Goal: Information Seeking & Learning: Check status

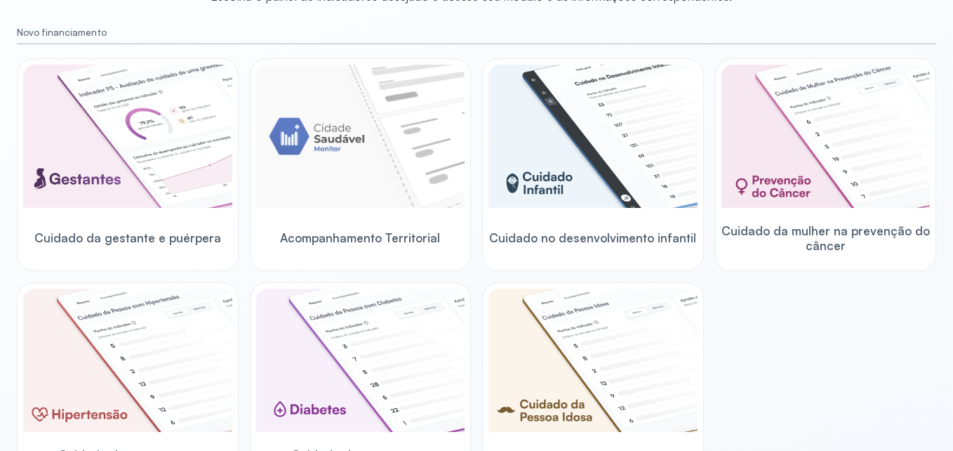
scroll to position [455, 0]
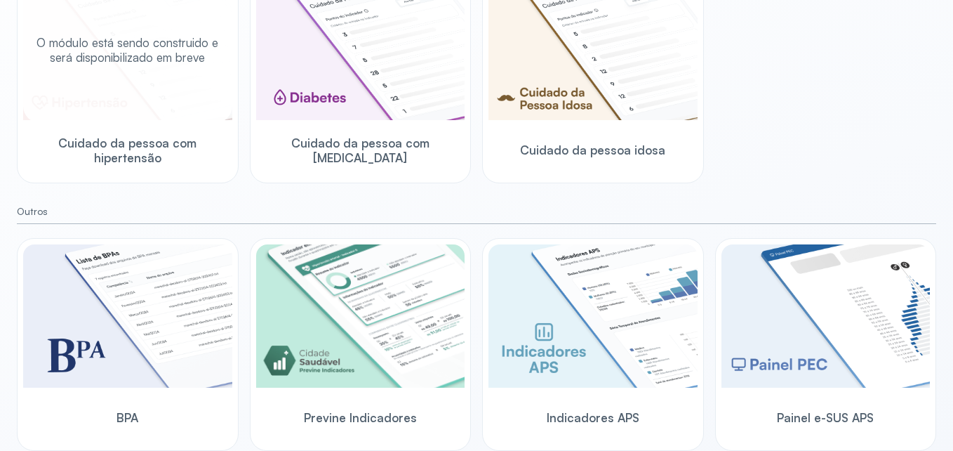
click at [88, 140] on div "Cuidado da pessoa com hipertensão" at bounding box center [127, 150] width 209 height 54
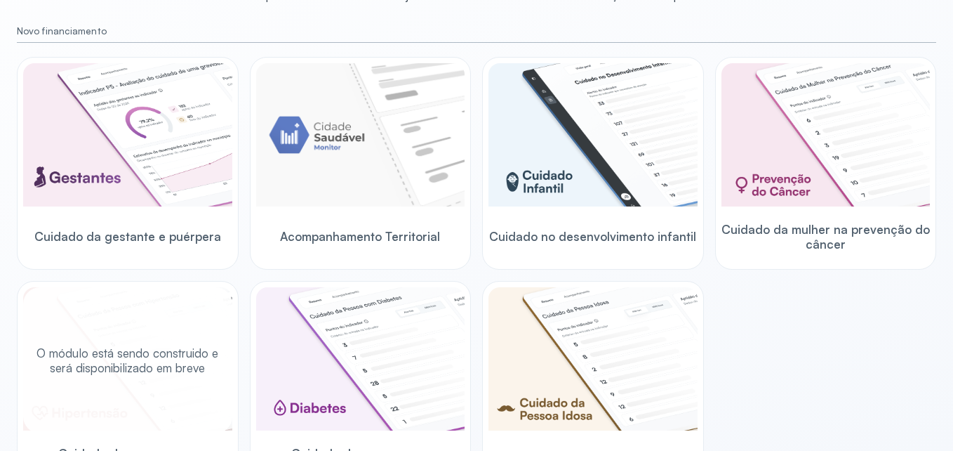
scroll to position [104, 0]
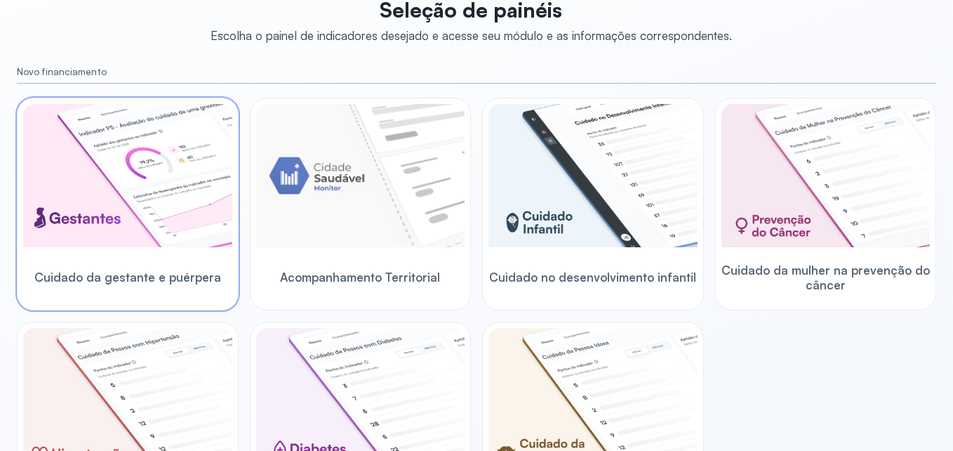
click at [150, 282] on span "Cuidado da gestante e puérpera" at bounding box center [127, 277] width 187 height 15
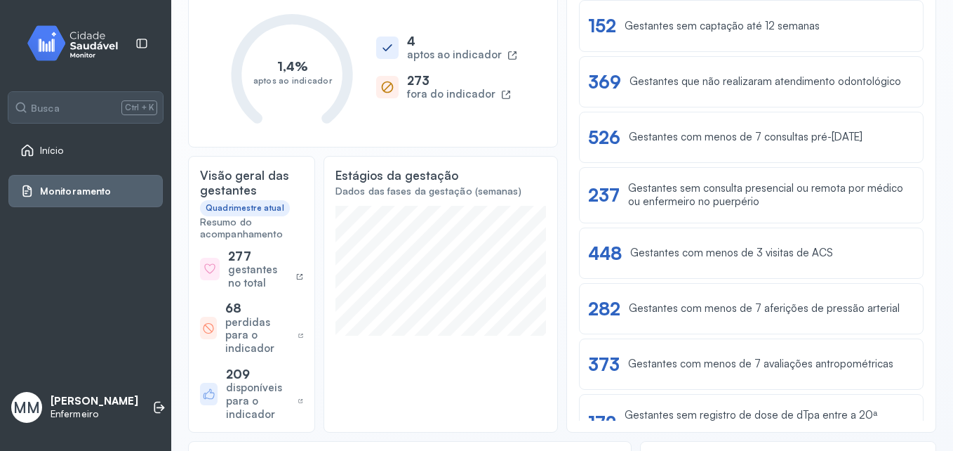
scroll to position [525, 0]
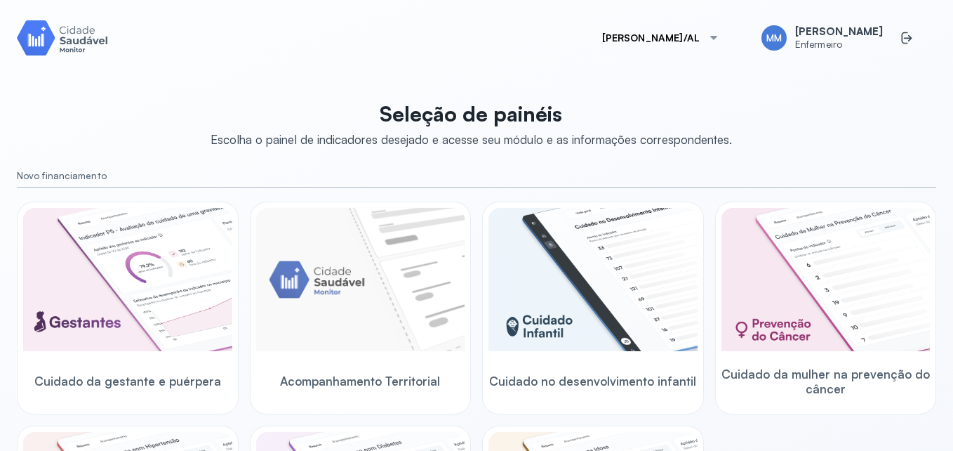
click at [708, 35] on div at bounding box center [713, 37] width 11 height 11
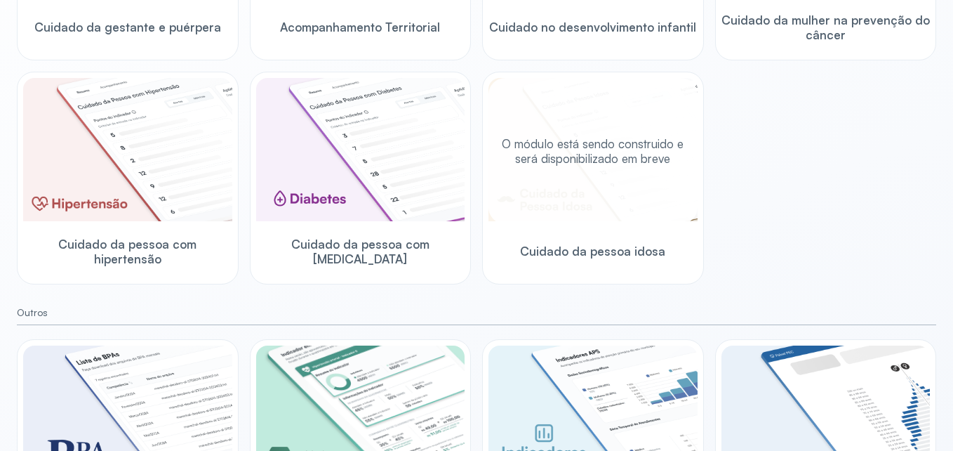
scroll to position [455, 0]
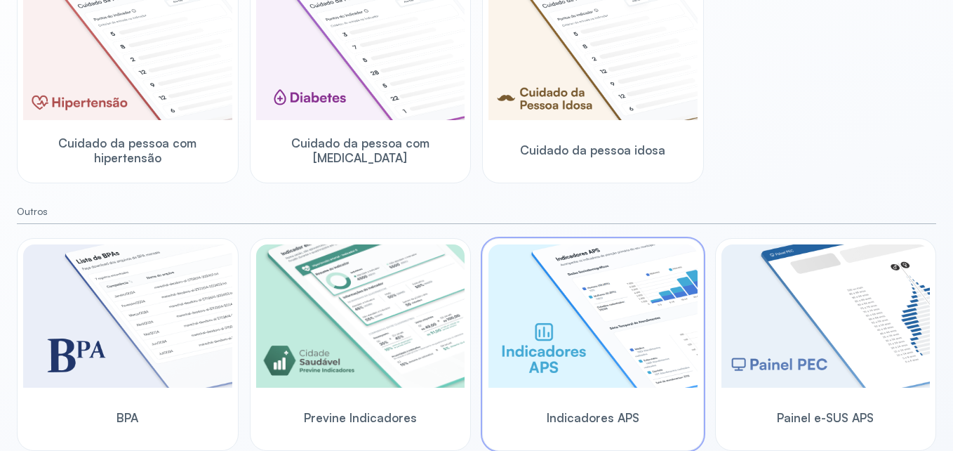
click at [555, 430] on div "Indicadores APS" at bounding box center [593, 417] width 209 height 54
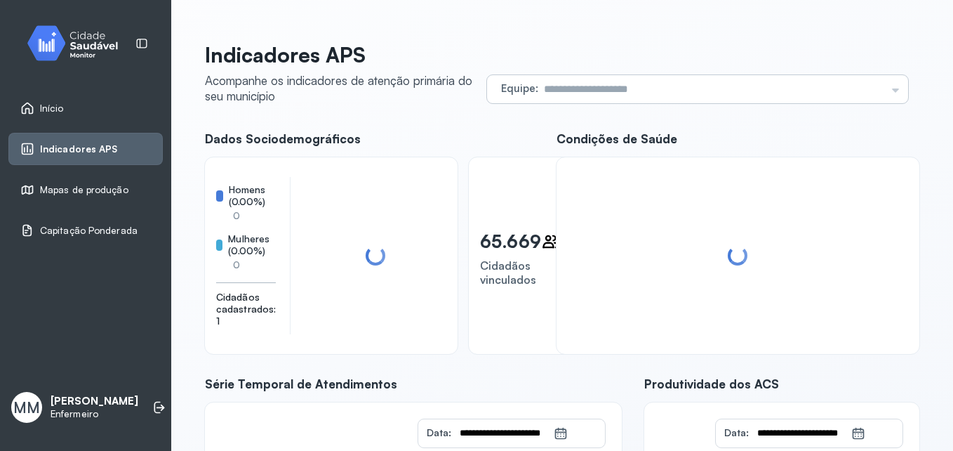
click at [607, 86] on input "text" at bounding box center [712, 89] width 348 height 28
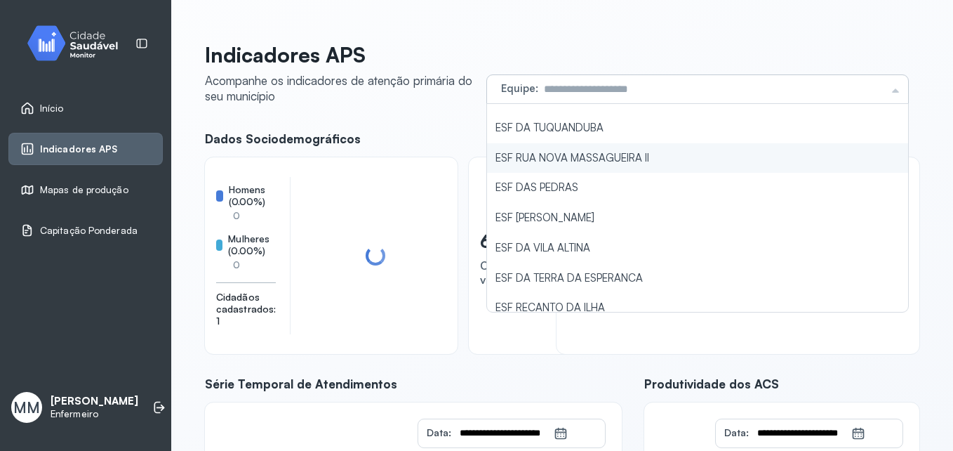
scroll to position [423, 0]
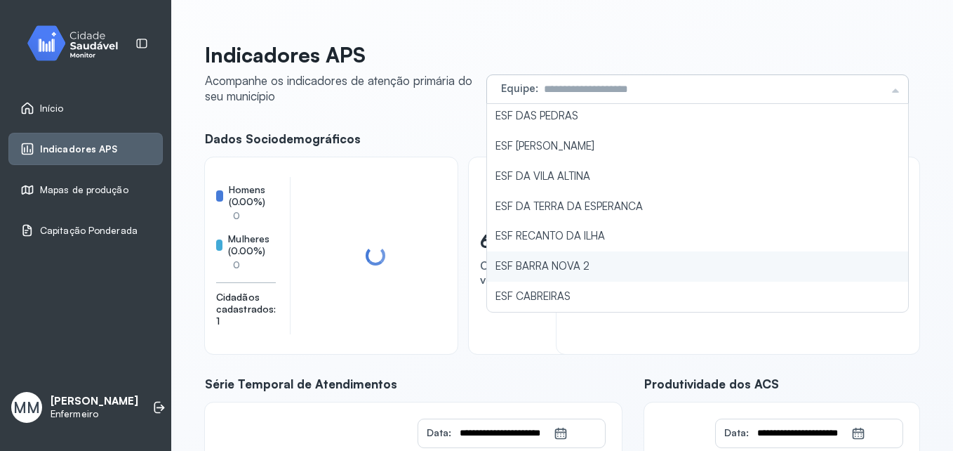
type input "**********"
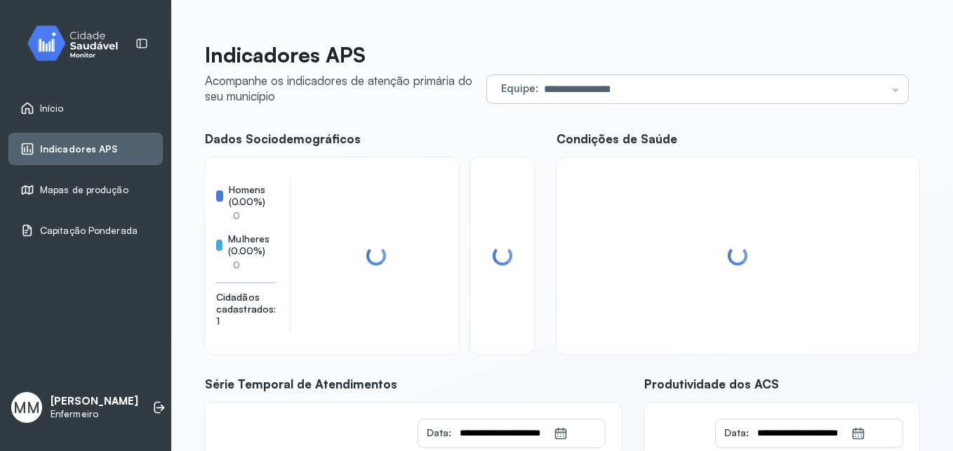
click at [579, 260] on div "**********" at bounding box center [562, 362] width 715 height 641
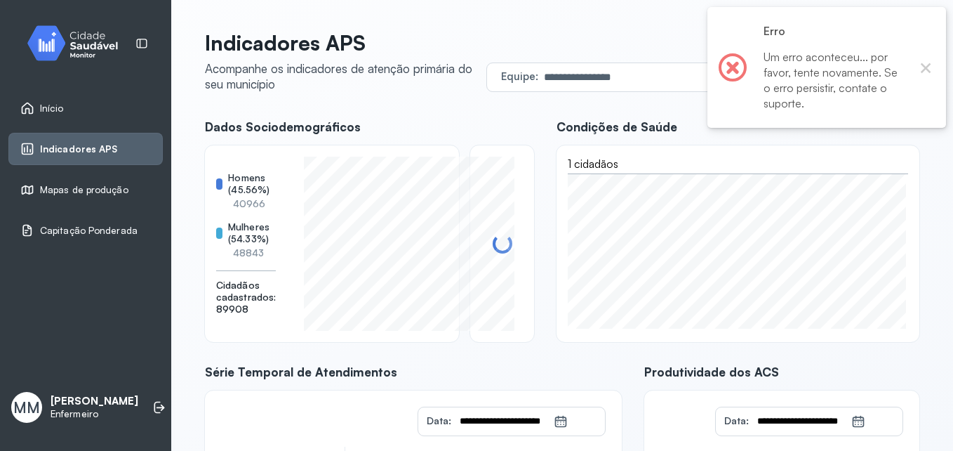
scroll to position [0, 0]
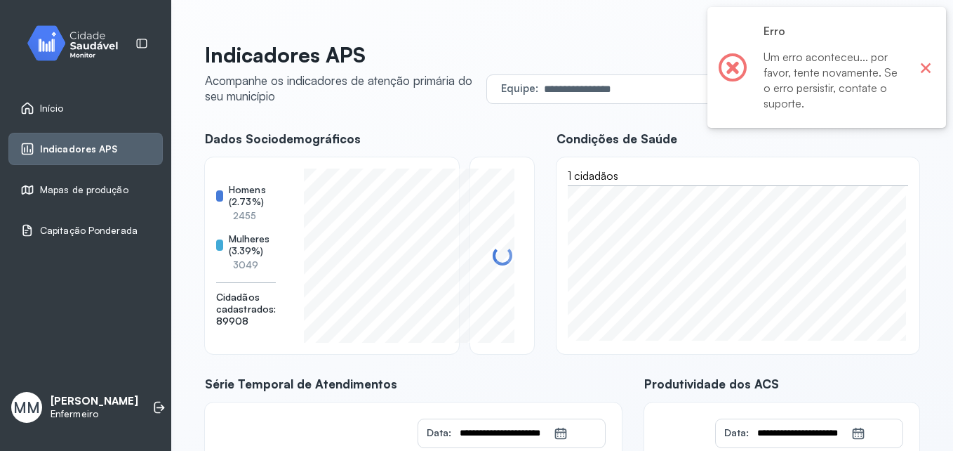
click at [927, 70] on button "×" at bounding box center [926, 67] width 18 height 18
click at [929, 67] on button "×" at bounding box center [926, 67] width 18 height 18
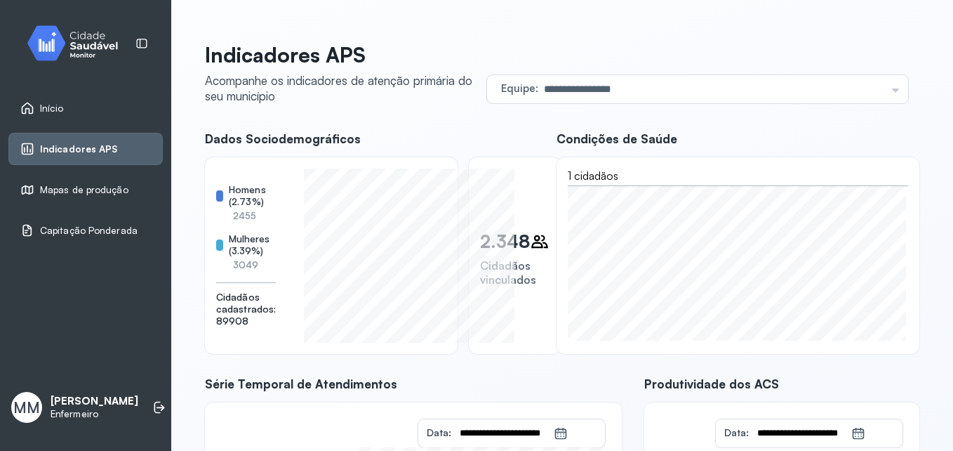
click at [71, 413] on p "Enfermeiro" at bounding box center [95, 414] width 88 height 12
click at [77, 197] on div "Mapas de produção" at bounding box center [85, 189] width 154 height 32
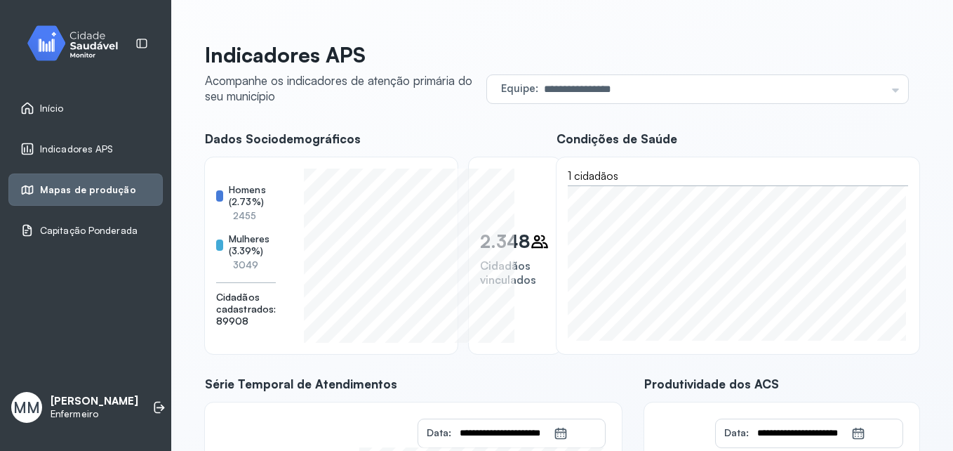
click at [41, 187] on span "Mapas de produção" at bounding box center [88, 190] width 96 height 12
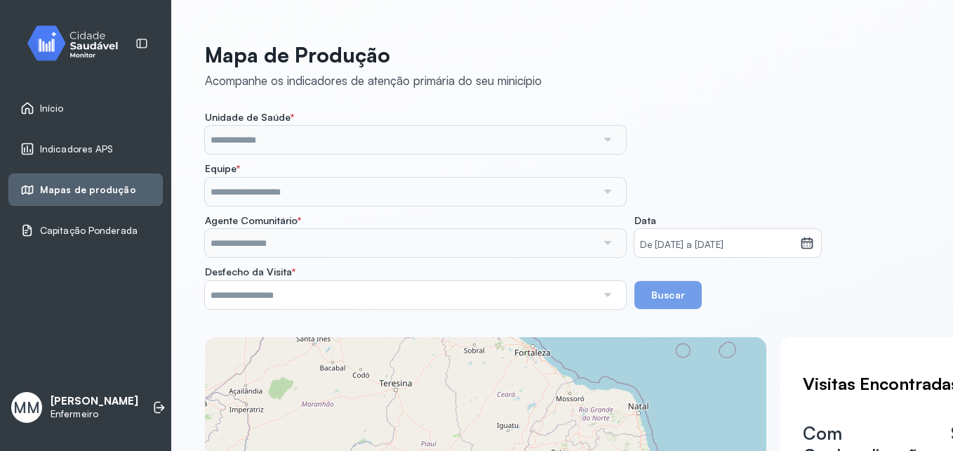
click at [336, 123] on label "Unidade de Saúde *" at bounding box center [415, 118] width 421 height 15
click at [333, 140] on input "text" at bounding box center [401, 140] width 392 height 28
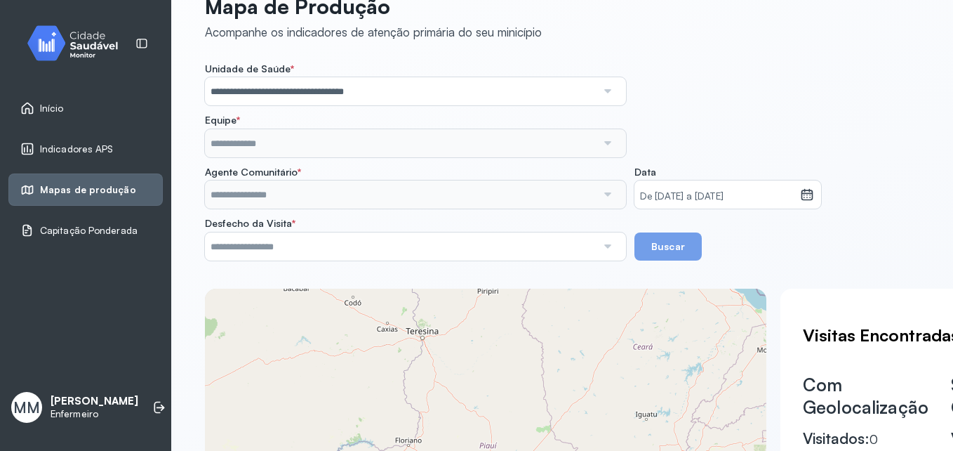
click at [395, 161] on div "**********" at bounding box center [562, 161] width 715 height 198
click at [329, 256] on input "text" at bounding box center [401, 246] width 392 height 28
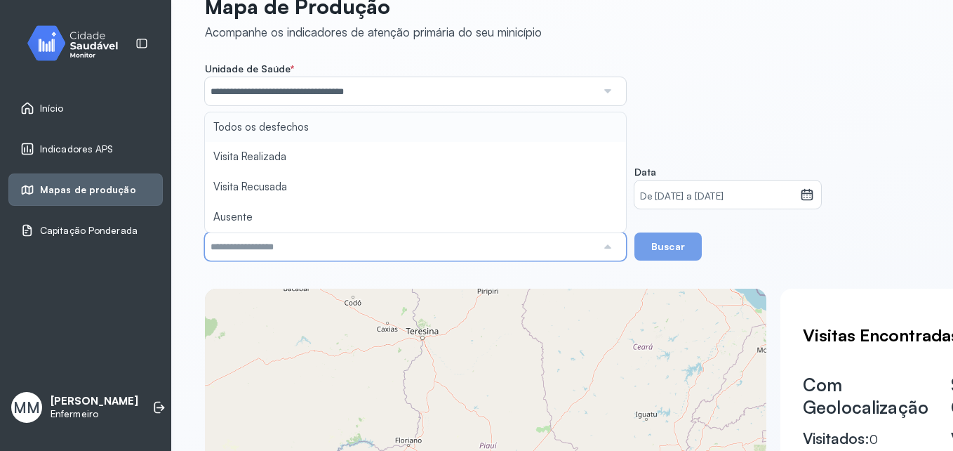
click at [420, 242] on input "text" at bounding box center [401, 246] width 392 height 28
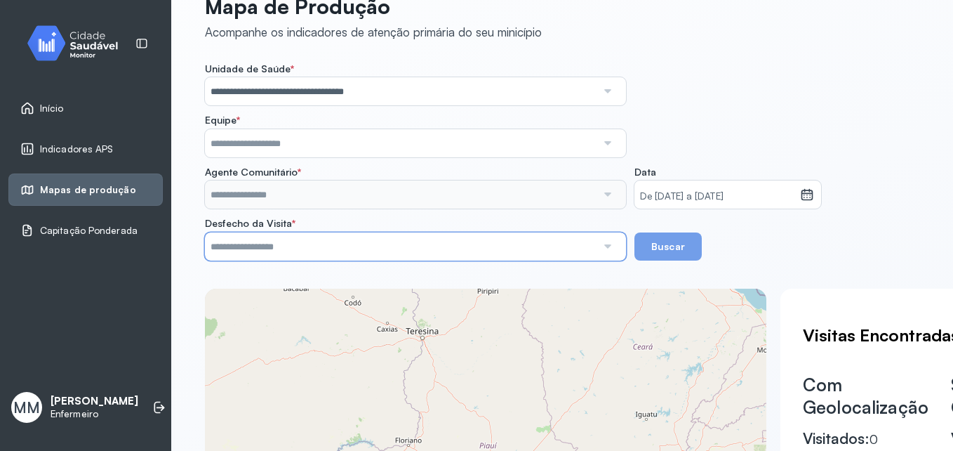
drag, startPoint x: 71, startPoint y: 84, endPoint x: 70, endPoint y: 109, distance: 24.6
click at [71, 84] on div "Início Indicadores APS Mapas de produção Capitação Ponderada" at bounding box center [85, 139] width 154 height 235
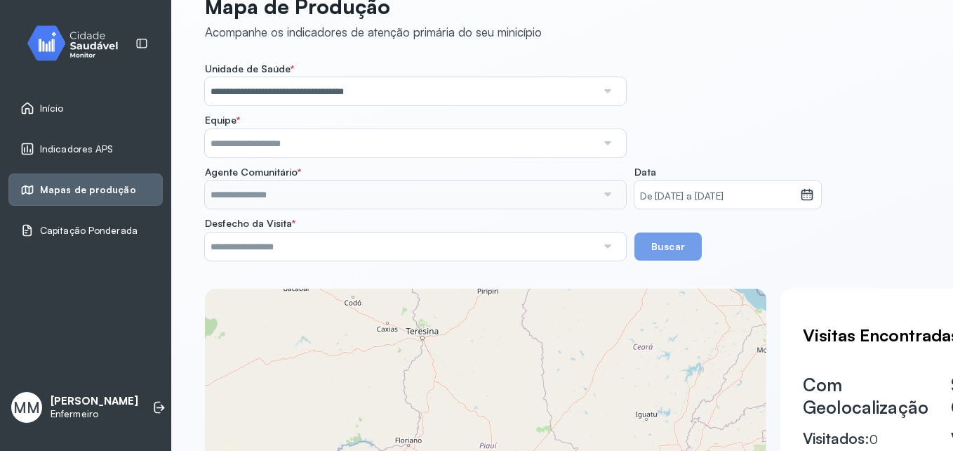
drag, startPoint x: 69, startPoint y: 120, endPoint x: 69, endPoint y: 108, distance: 11.9
click at [69, 119] on div "Início" at bounding box center [85, 108] width 154 height 32
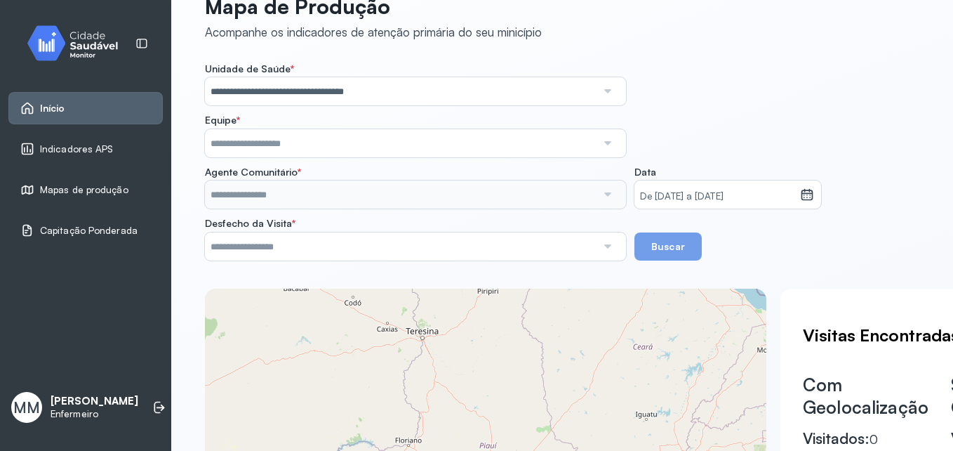
click at [53, 107] on span "Início" at bounding box center [52, 109] width 25 height 12
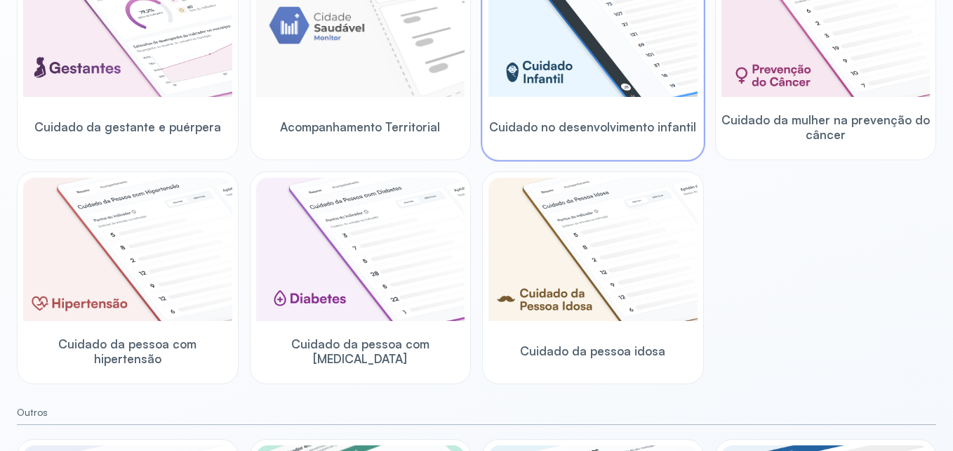
scroll to position [259, 0]
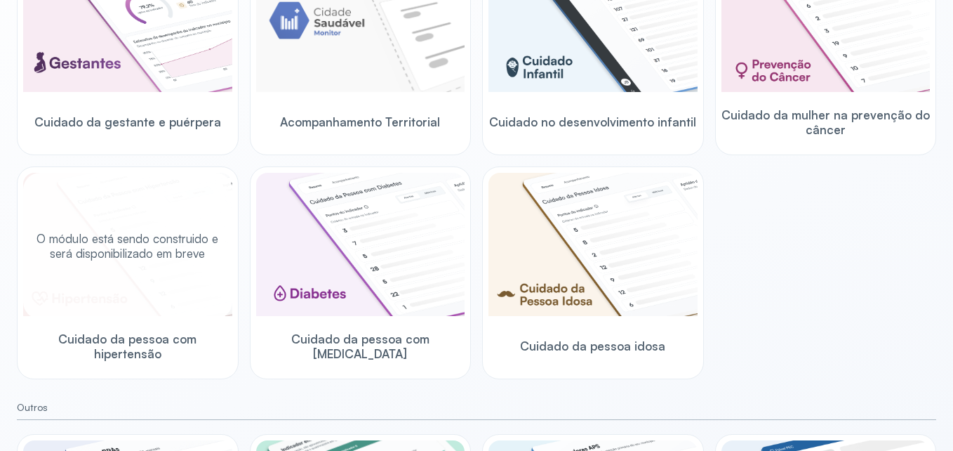
click at [161, 196] on div "O módulo está sendo construido e será disponibilizado em breve" at bounding box center [127, 246] width 209 height 146
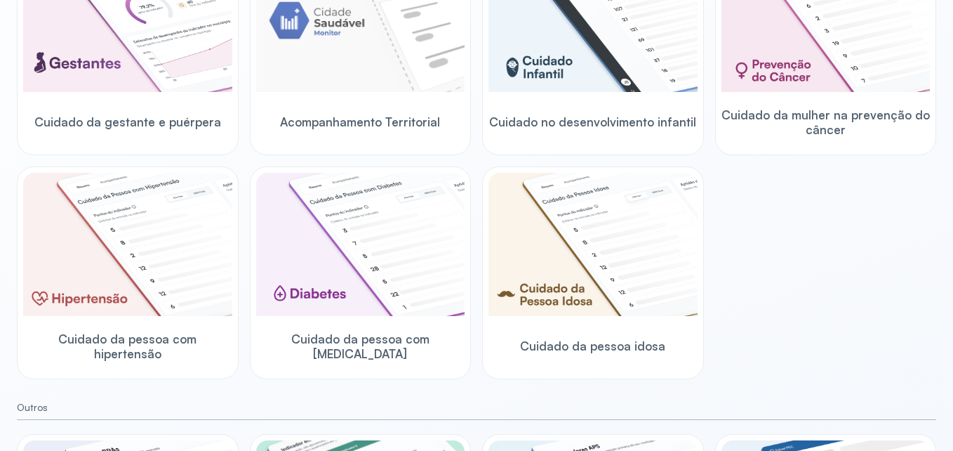
scroll to position [455, 0]
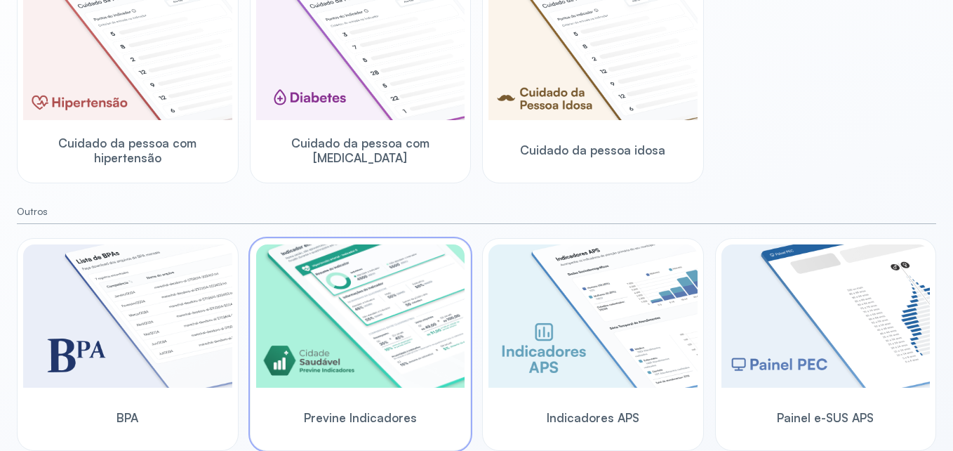
click at [416, 318] on img at bounding box center [360, 315] width 209 height 143
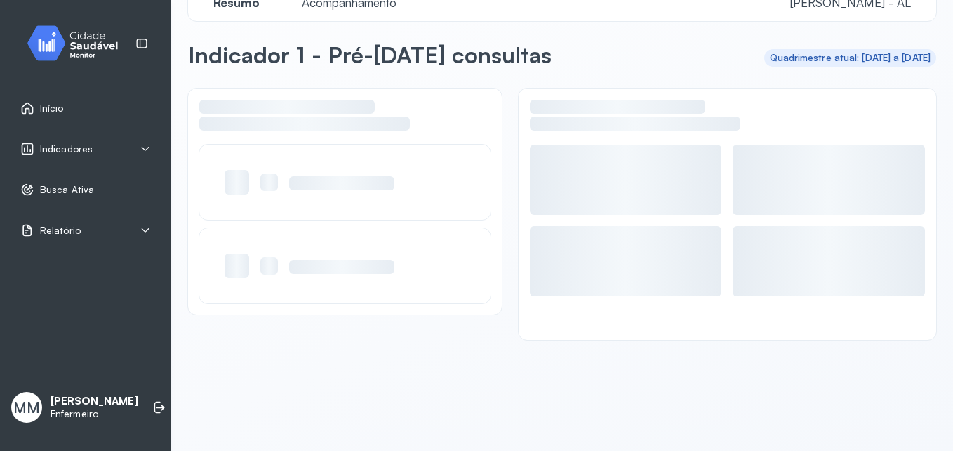
scroll to position [33, 0]
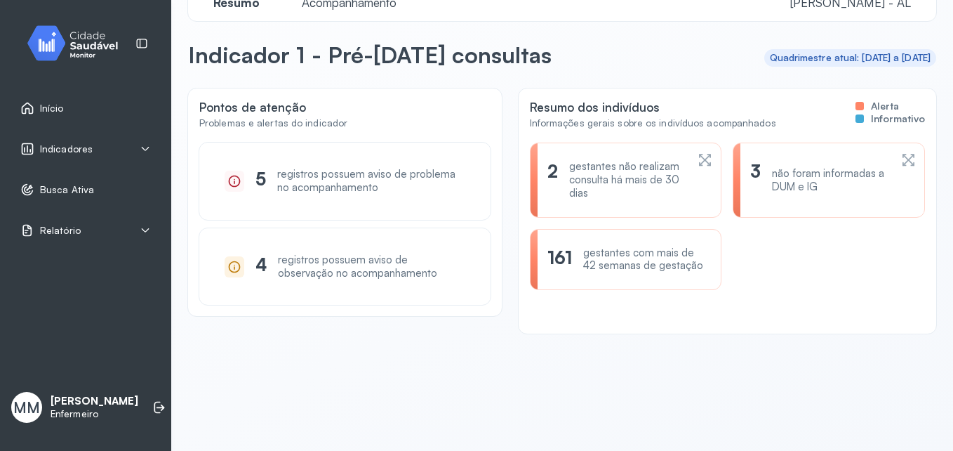
drag, startPoint x: 624, startPoint y: 176, endPoint x: 569, endPoint y: 181, distance: 55.0
click at [569, 181] on div "gestantes não realizam consulta há mais de 30 dias" at bounding box center [627, 179] width 117 height 39
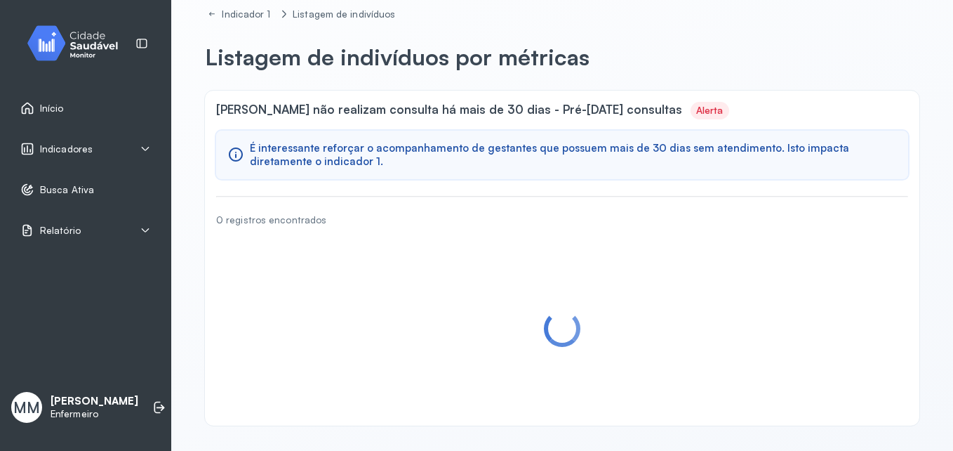
scroll to position [2, 0]
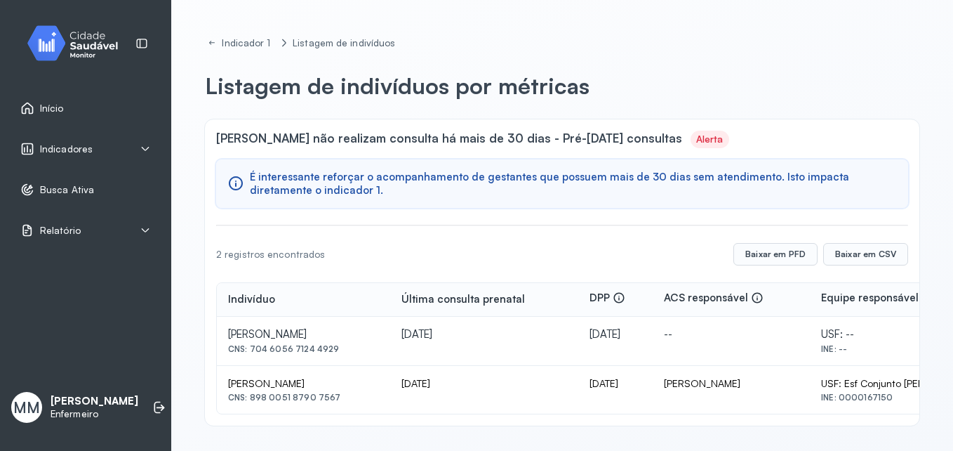
drag, startPoint x: 433, startPoint y: 447, endPoint x: 564, endPoint y: 418, distance: 134.4
click at [564, 423] on div "Indicador 1 Listagem de indivíduos Listagem de indivíduos por métricas Gestante…" at bounding box center [562, 224] width 782 height 453
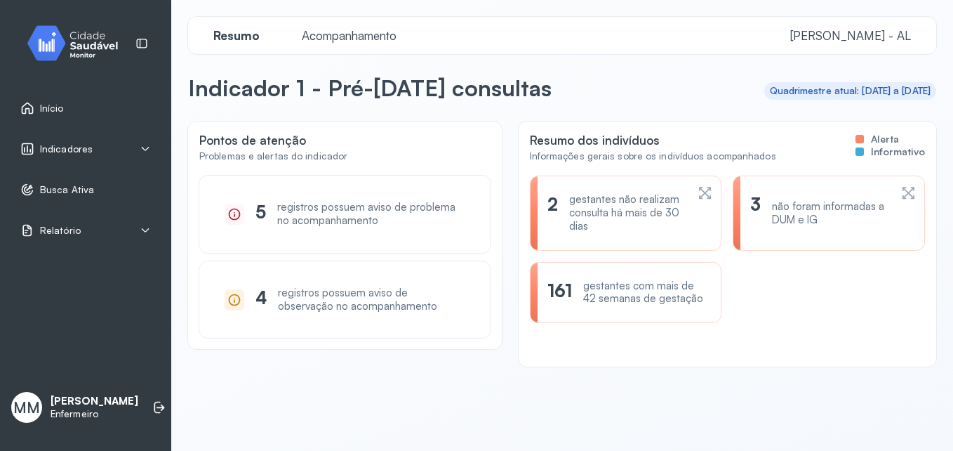
click at [55, 150] on span "Indicadores" at bounding box center [66, 149] width 53 height 12
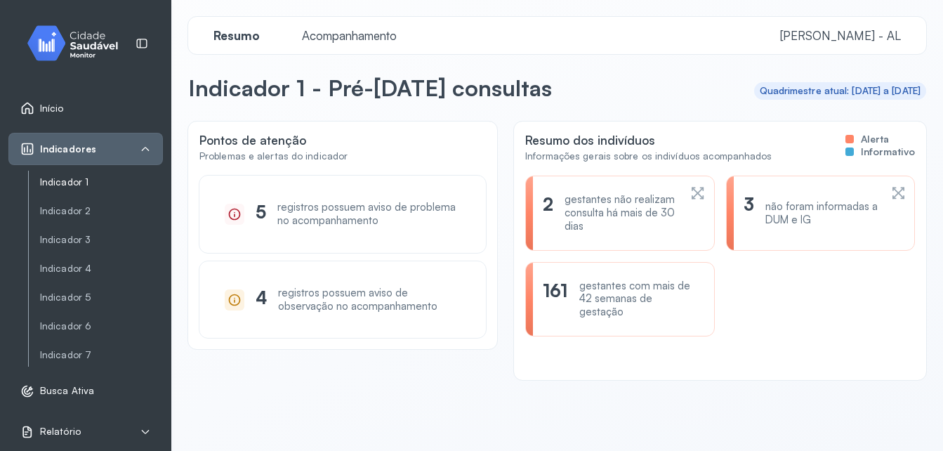
click at [56, 179] on link "Indicador 1" at bounding box center [101, 182] width 123 height 12
click at [583, 218] on div "gestantes não realizam consulta há mais de 30 dias" at bounding box center [621, 212] width 114 height 39
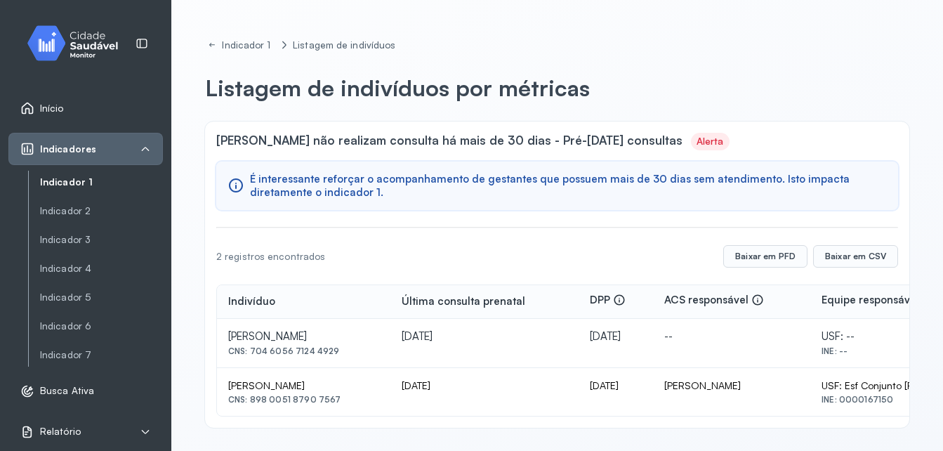
scroll to position [2, 0]
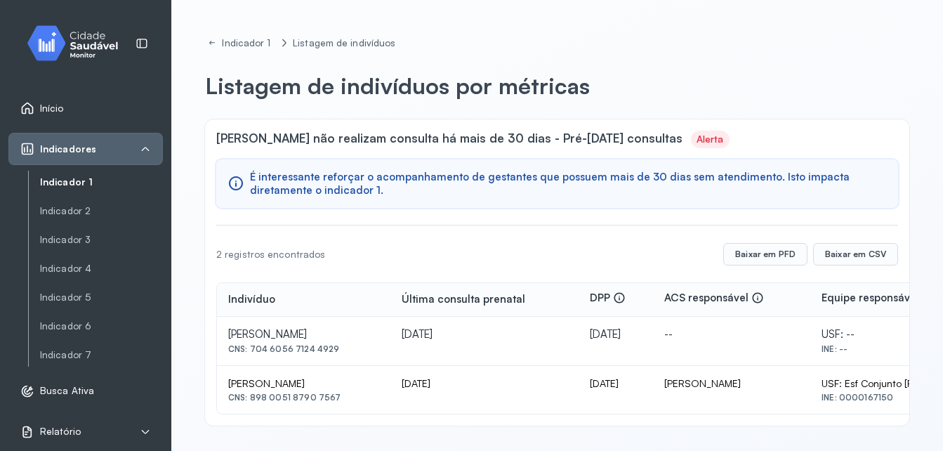
drag, startPoint x: 714, startPoint y: 390, endPoint x: 800, endPoint y: 385, distance: 86.5
click at [800, 385] on td "[PERSON_NAME]" at bounding box center [731, 390] width 157 height 48
drag, startPoint x: 800, startPoint y: 385, endPoint x: 779, endPoint y: 357, distance: 35.1
click at [780, 357] on td "--" at bounding box center [731, 341] width 157 height 49
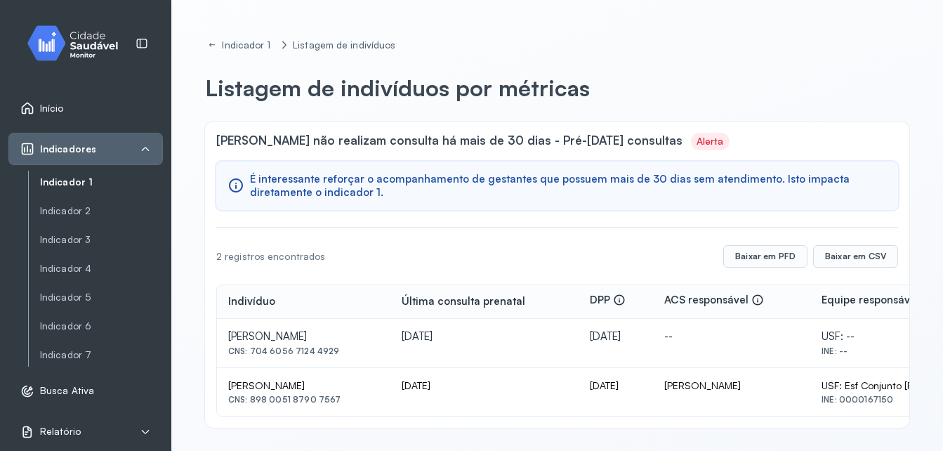
drag, startPoint x: 478, startPoint y: 439, endPoint x: 643, endPoint y: 433, distance: 165.1
click at [642, 434] on div "Indicador 1 Listagem de indivíduos Listagem de indivíduos por métricas Gestante…" at bounding box center [557, 226] width 772 height 453
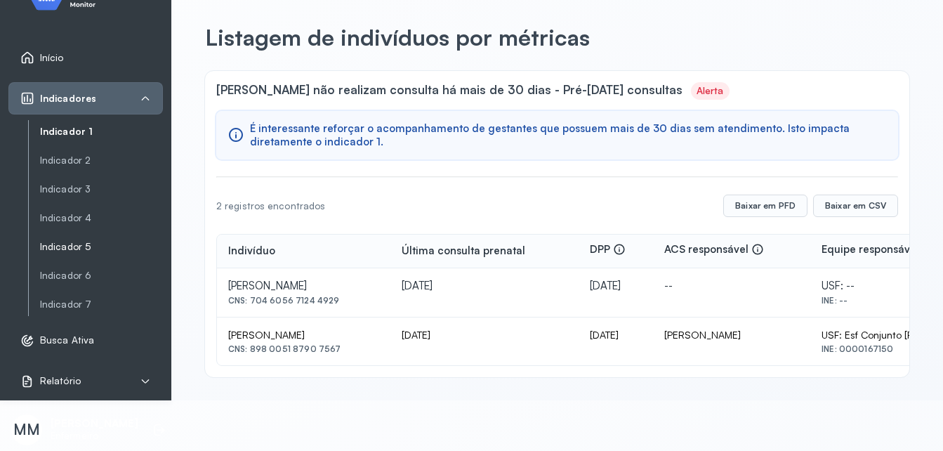
click at [68, 241] on link "Indicador 5" at bounding box center [101, 247] width 123 height 12
